Goal: Task Accomplishment & Management: Use online tool/utility

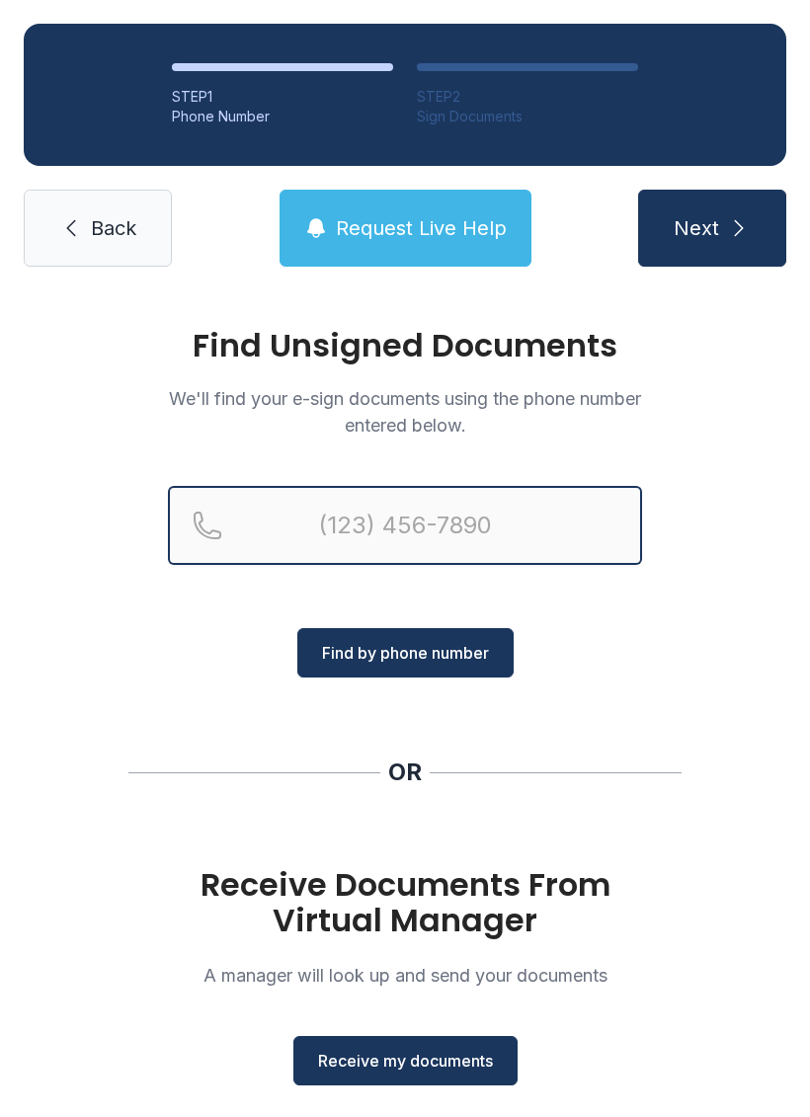
click at [284, 511] on input "Reservation phone number" at bounding box center [405, 525] width 474 height 79
type input "(601) 761-0326"
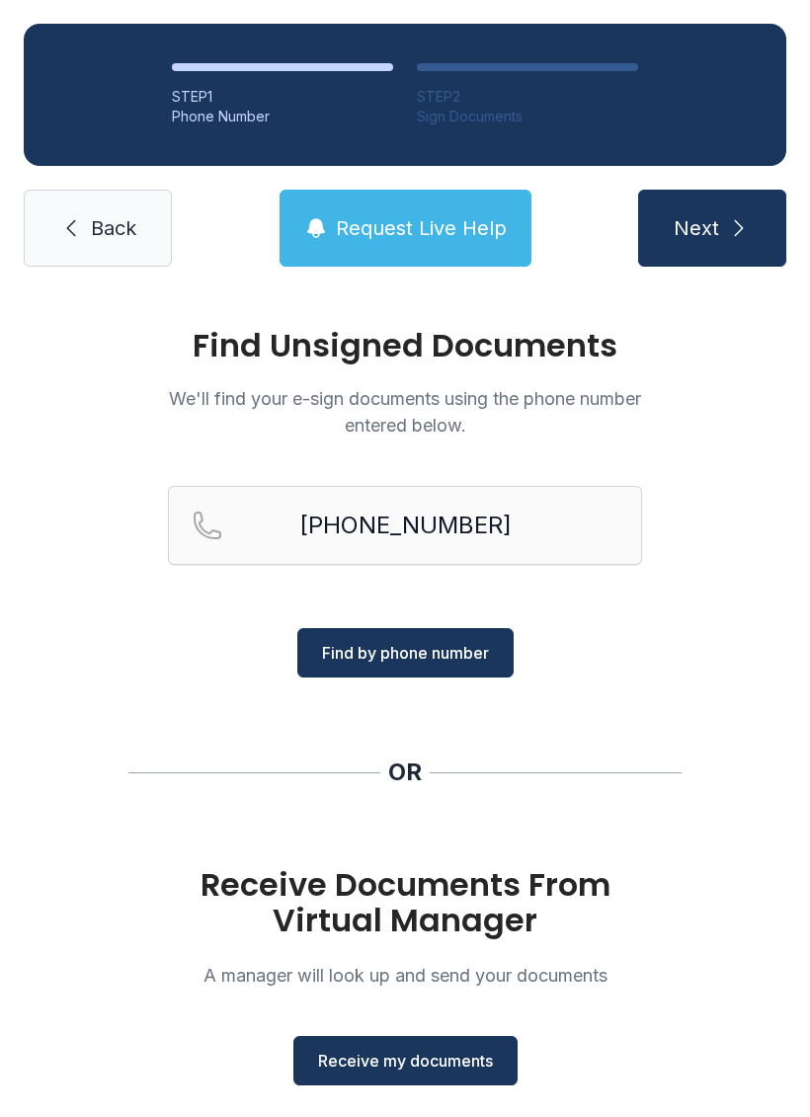
click at [365, 661] on span "Find by phone number" at bounding box center [405, 653] width 167 height 24
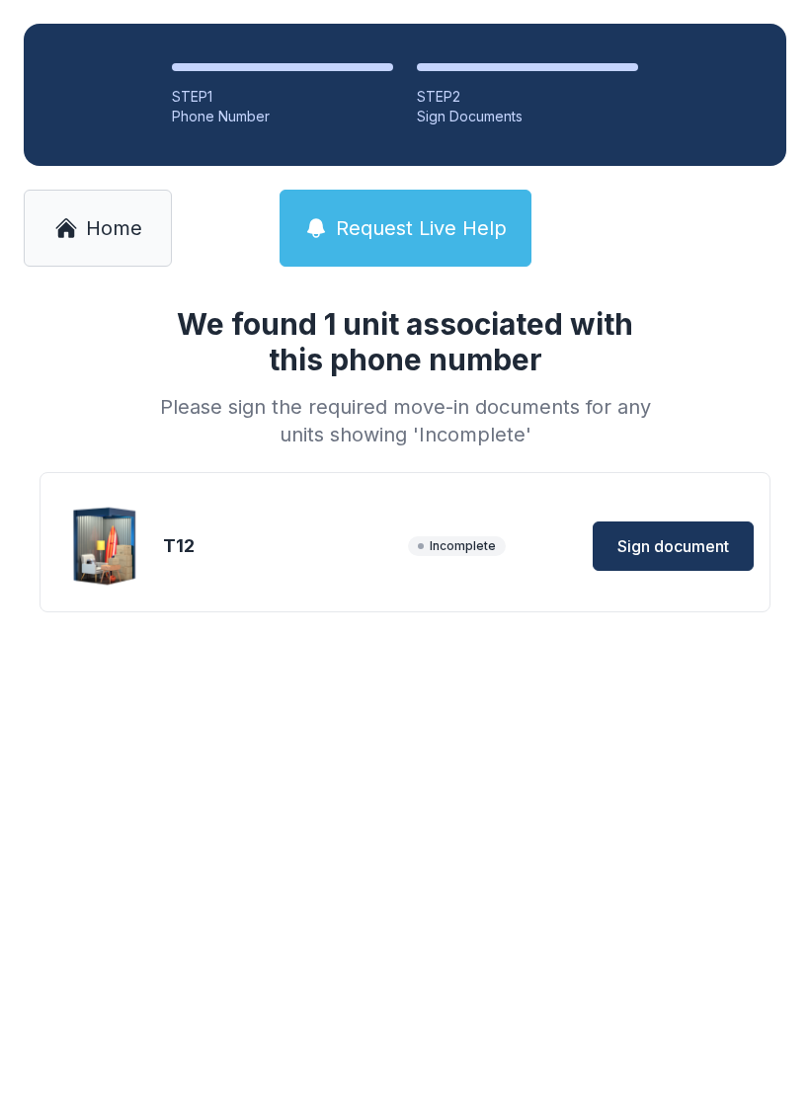
click at [638, 524] on button "Sign document" at bounding box center [672, 545] width 161 height 49
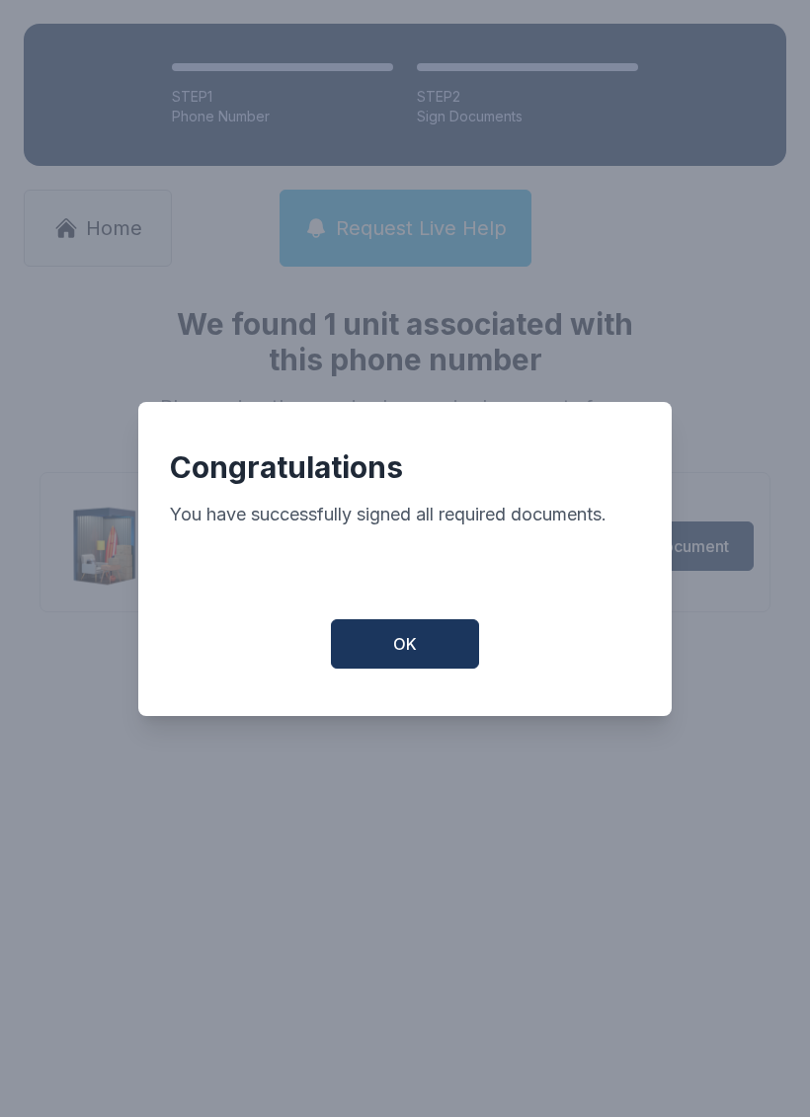
click at [362, 641] on button "OK" at bounding box center [405, 643] width 148 height 49
